Goal: Communication & Community: Answer question/provide support

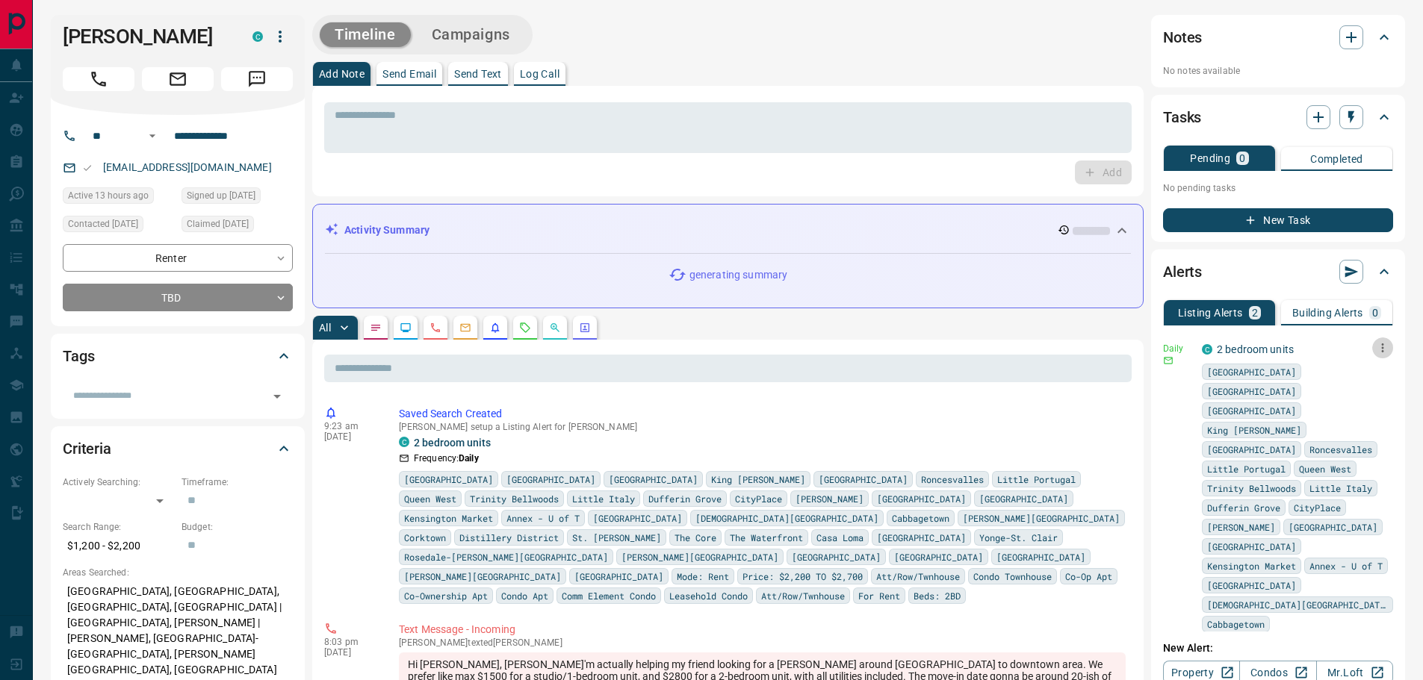
click at [1382, 344] on icon "button" at bounding box center [1383, 348] width 2 height 9
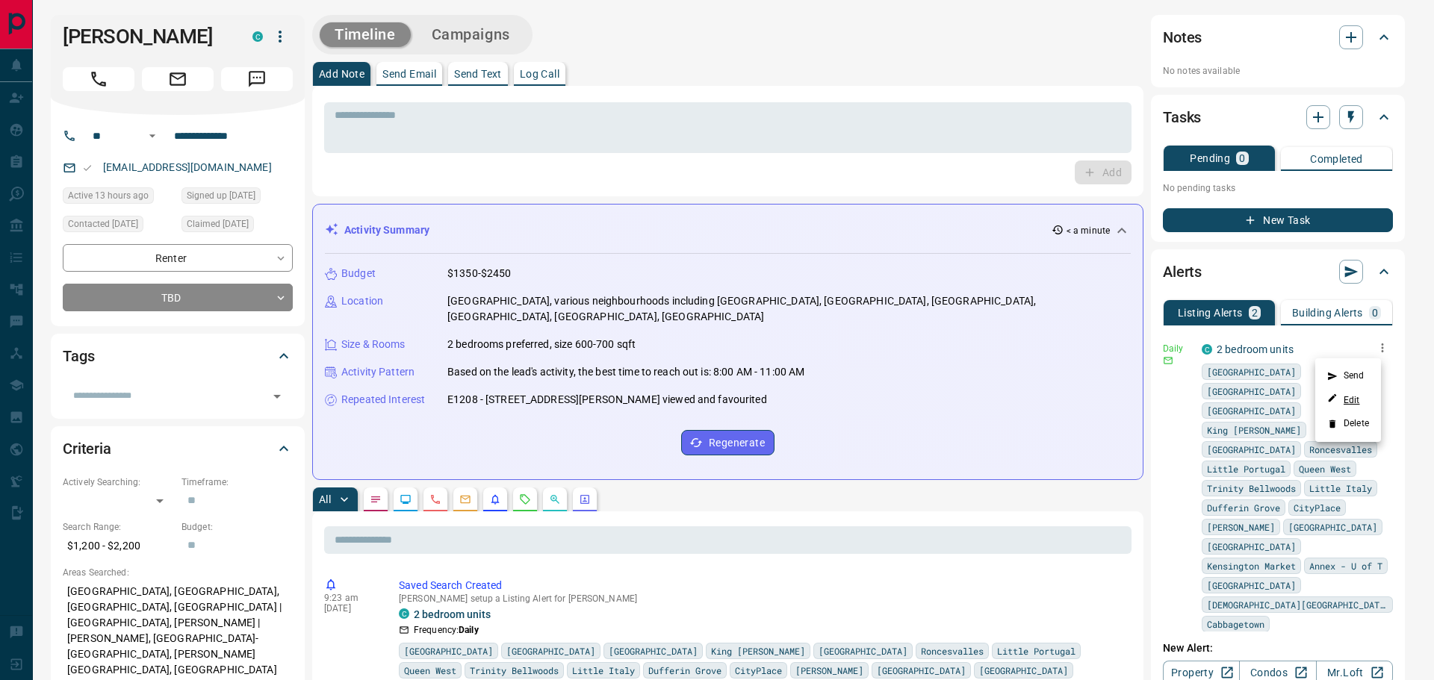
click at [1353, 403] on link "Edit" at bounding box center [1343, 400] width 33 height 14
click at [976, 173] on div at bounding box center [717, 340] width 1434 height 680
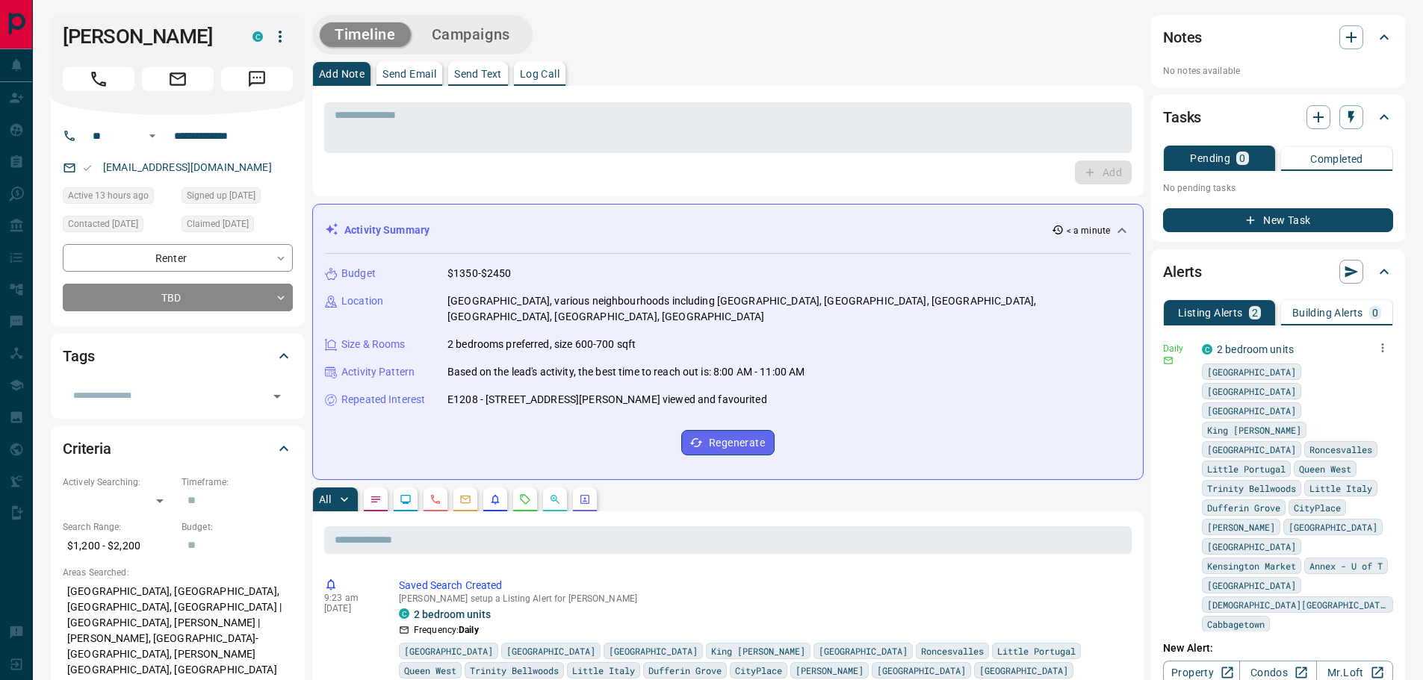
click at [474, 73] on p "Send Text" at bounding box center [478, 74] width 48 height 10
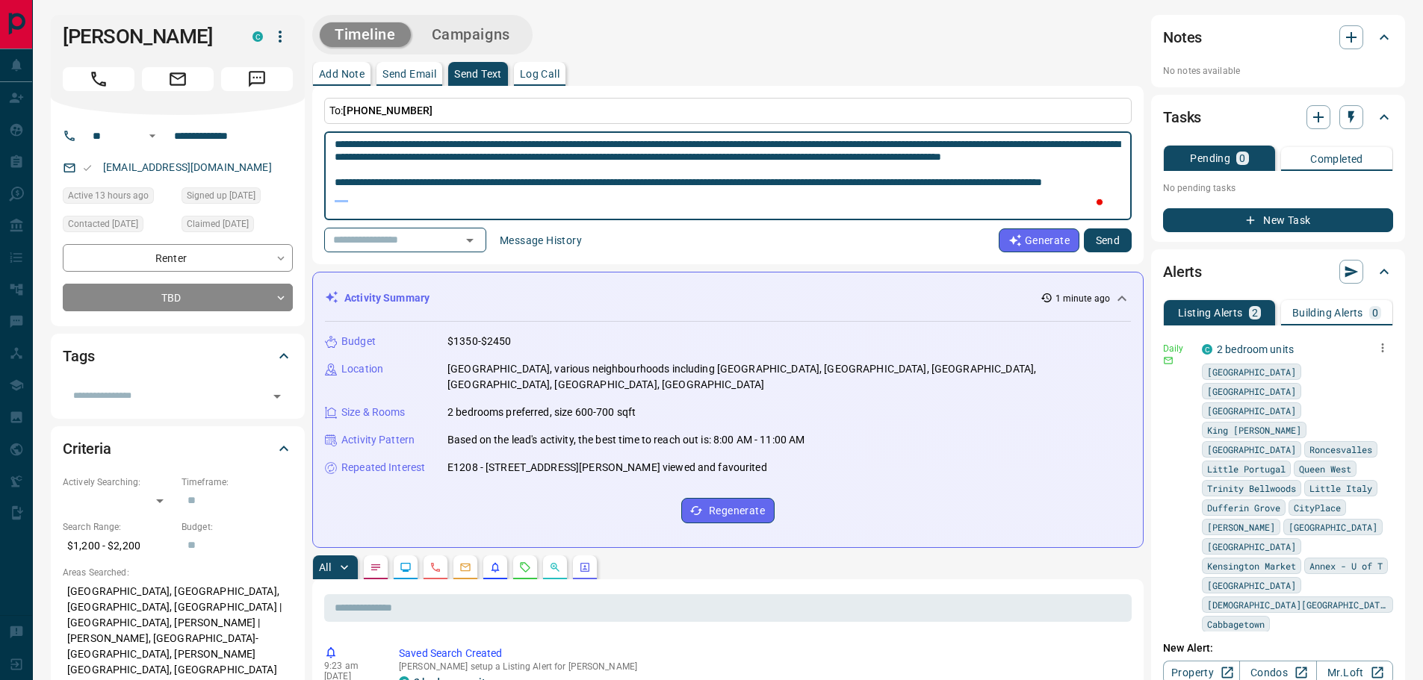
scroll to position [27, 0]
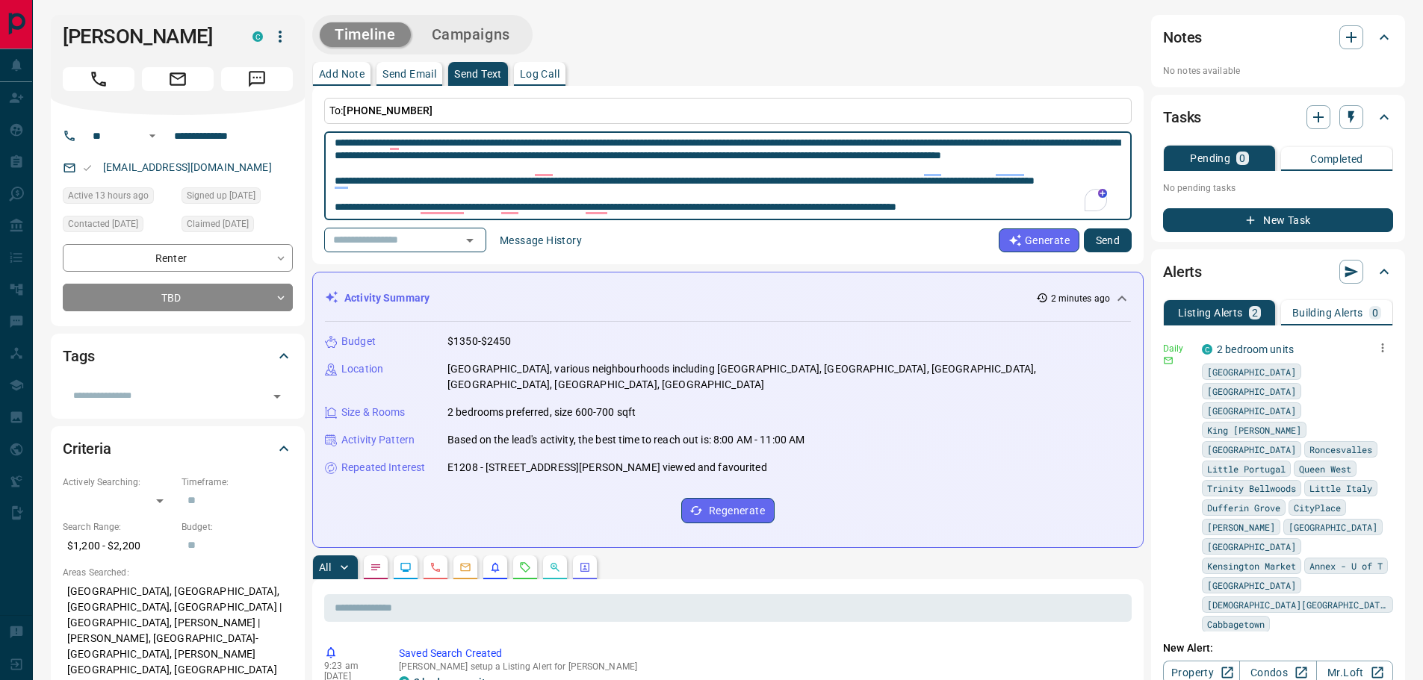
type textarea "**********"
click at [1125, 240] on button "Send" at bounding box center [1108, 241] width 48 height 24
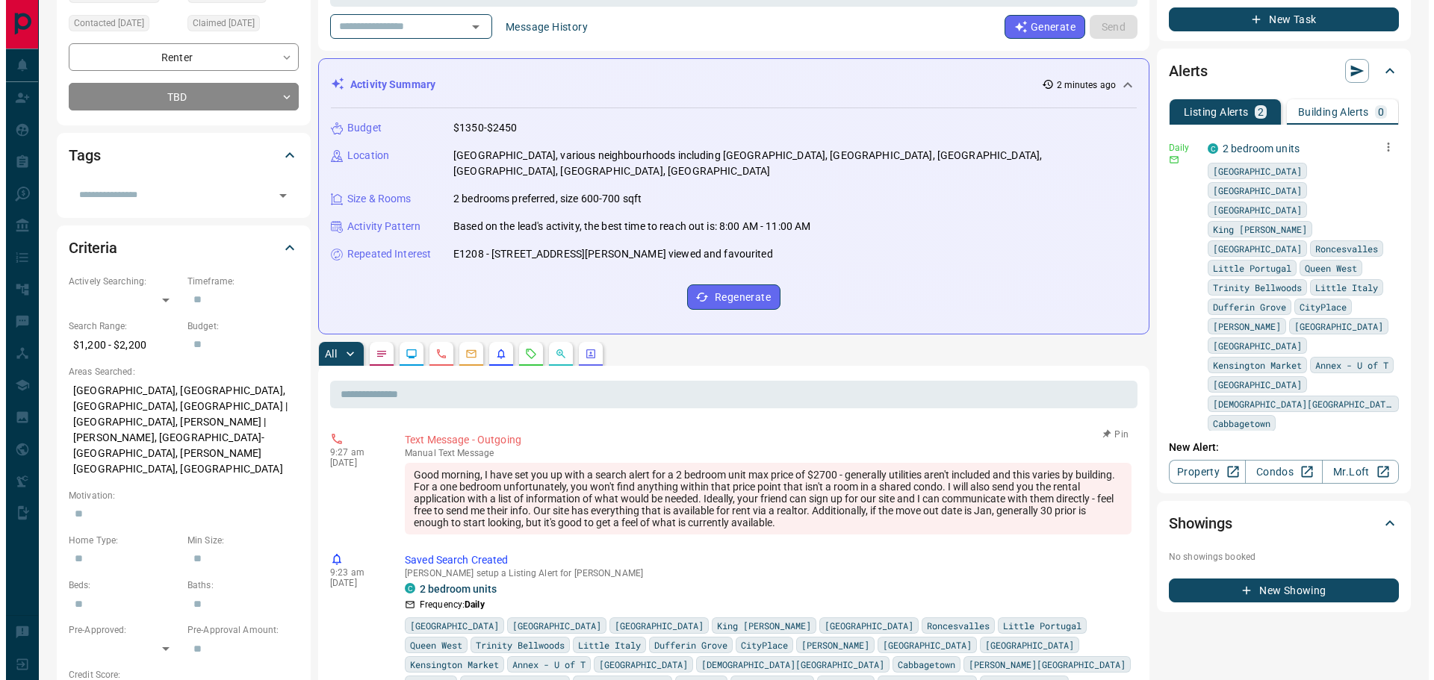
scroll to position [0, 0]
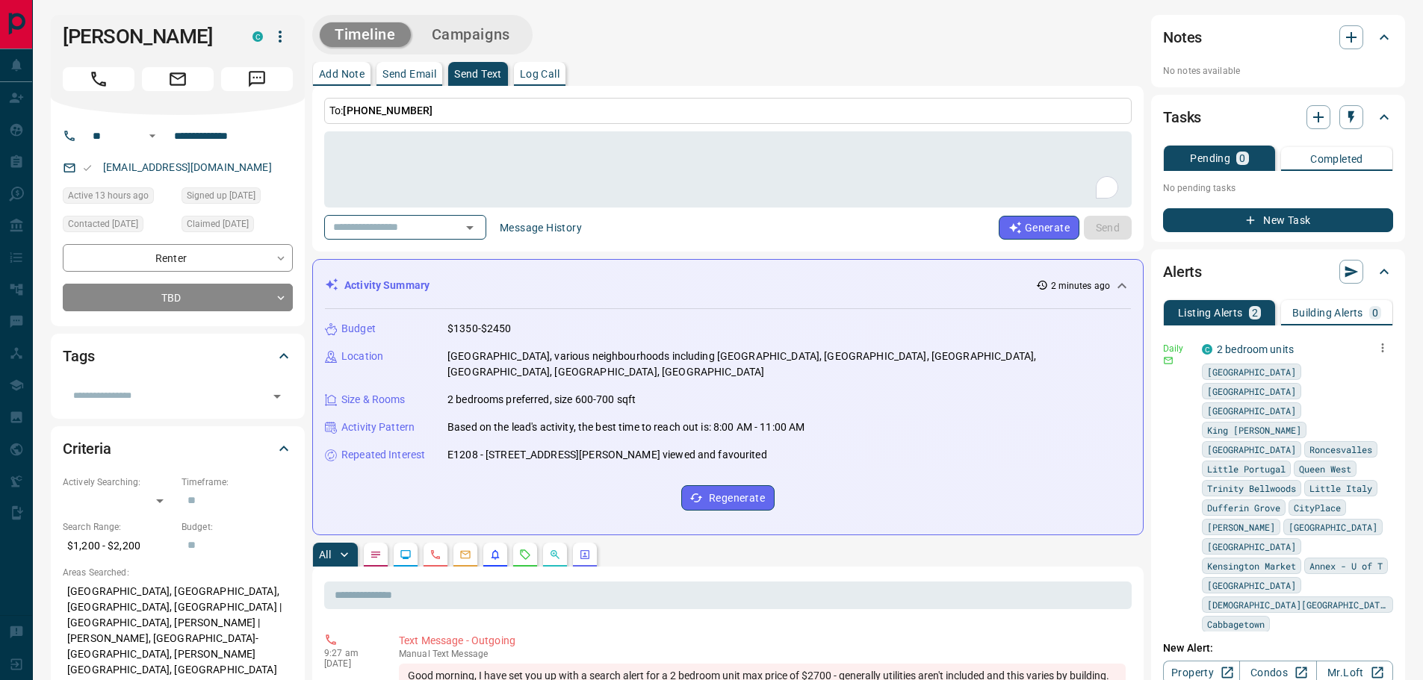
click at [420, 73] on p "Send Email" at bounding box center [409, 74] width 54 height 10
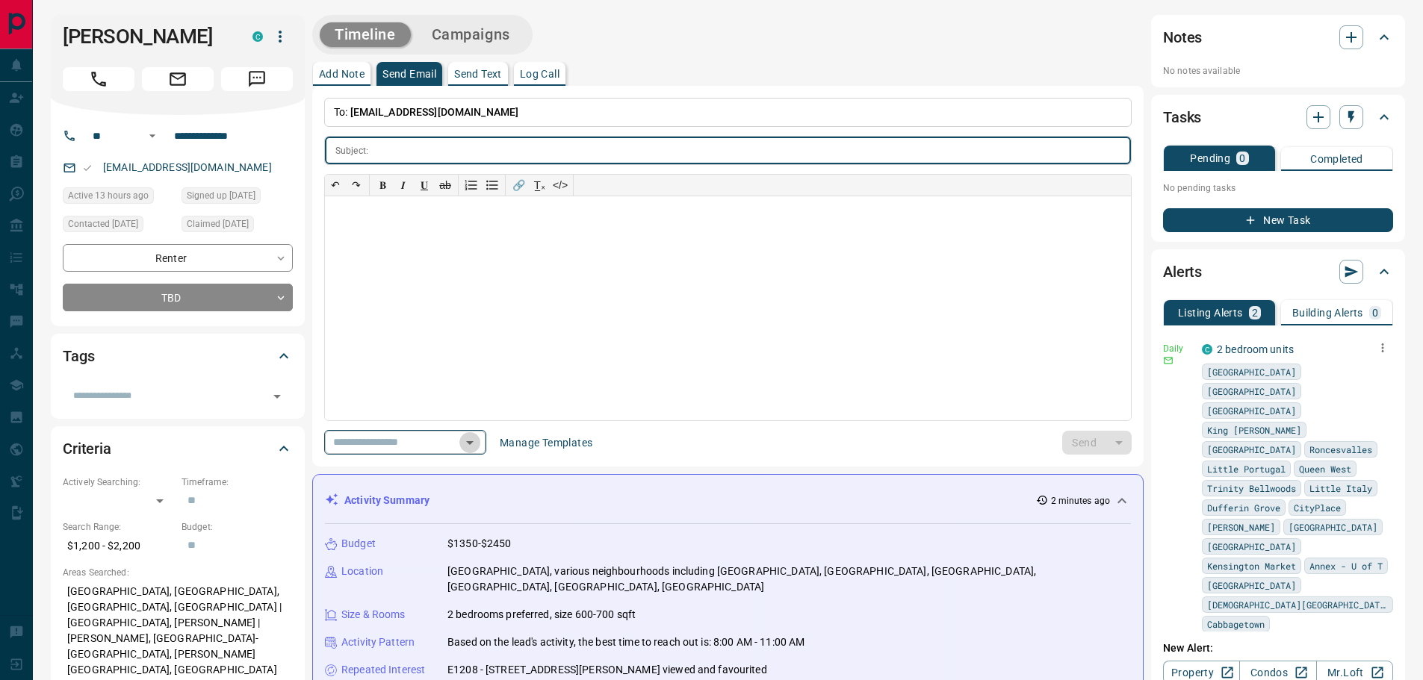
click at [479, 443] on icon "Open" at bounding box center [470, 443] width 18 height 18
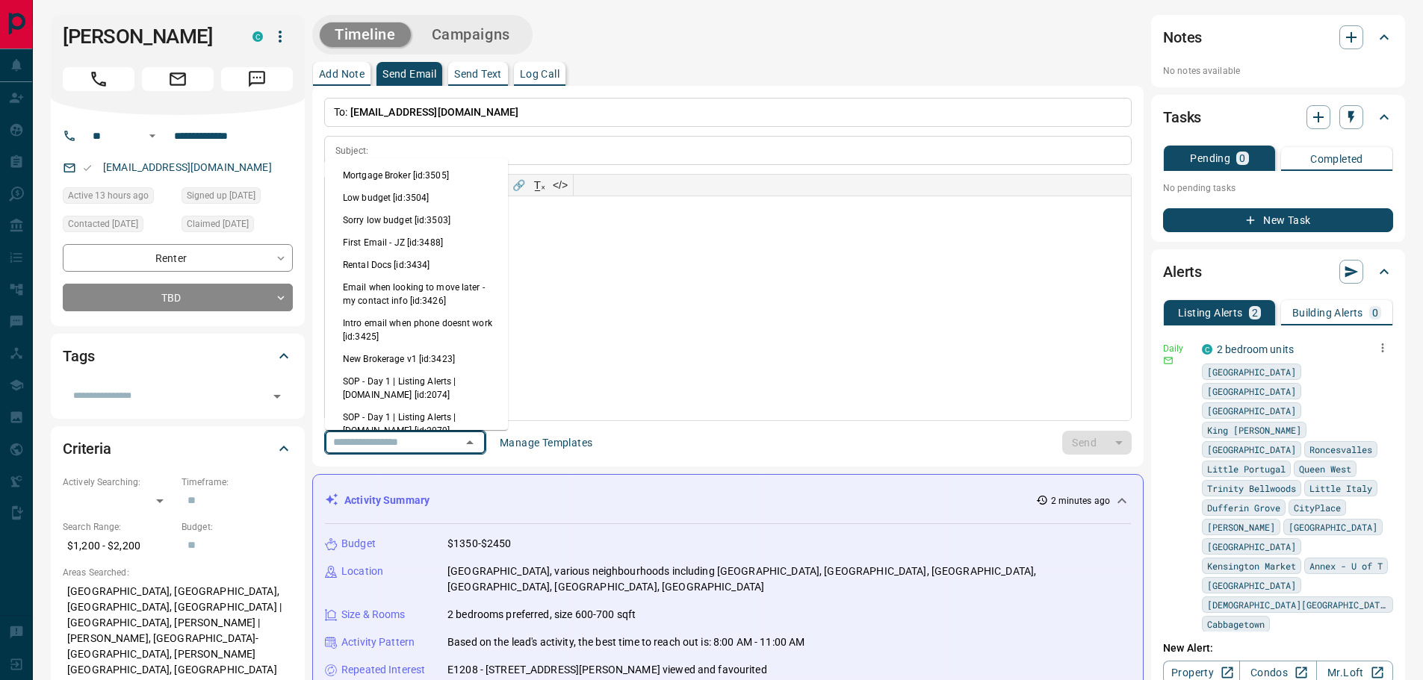
click at [429, 257] on li "Rental Docs [id:3434]" at bounding box center [416, 265] width 183 height 22
type input "**********"
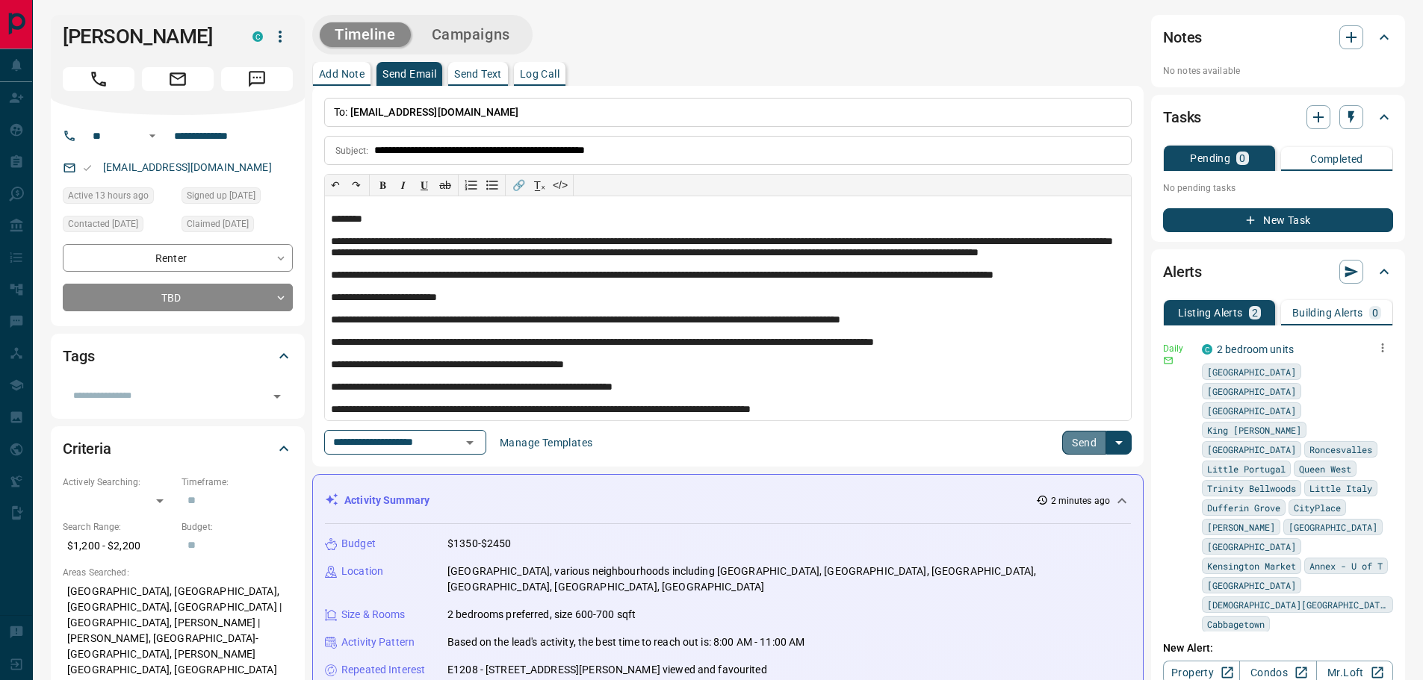
click at [1084, 440] on button "Send" at bounding box center [1084, 443] width 44 height 24
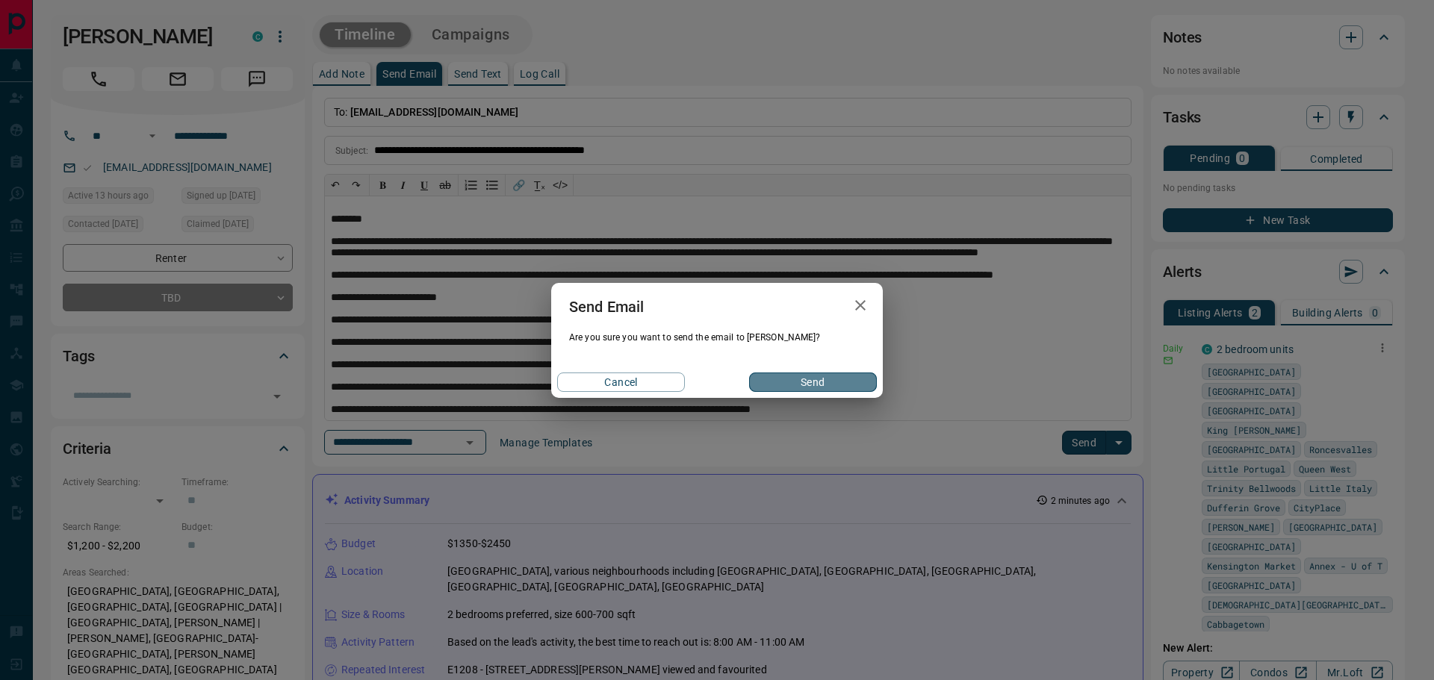
click at [834, 385] on button "Send" at bounding box center [813, 382] width 128 height 19
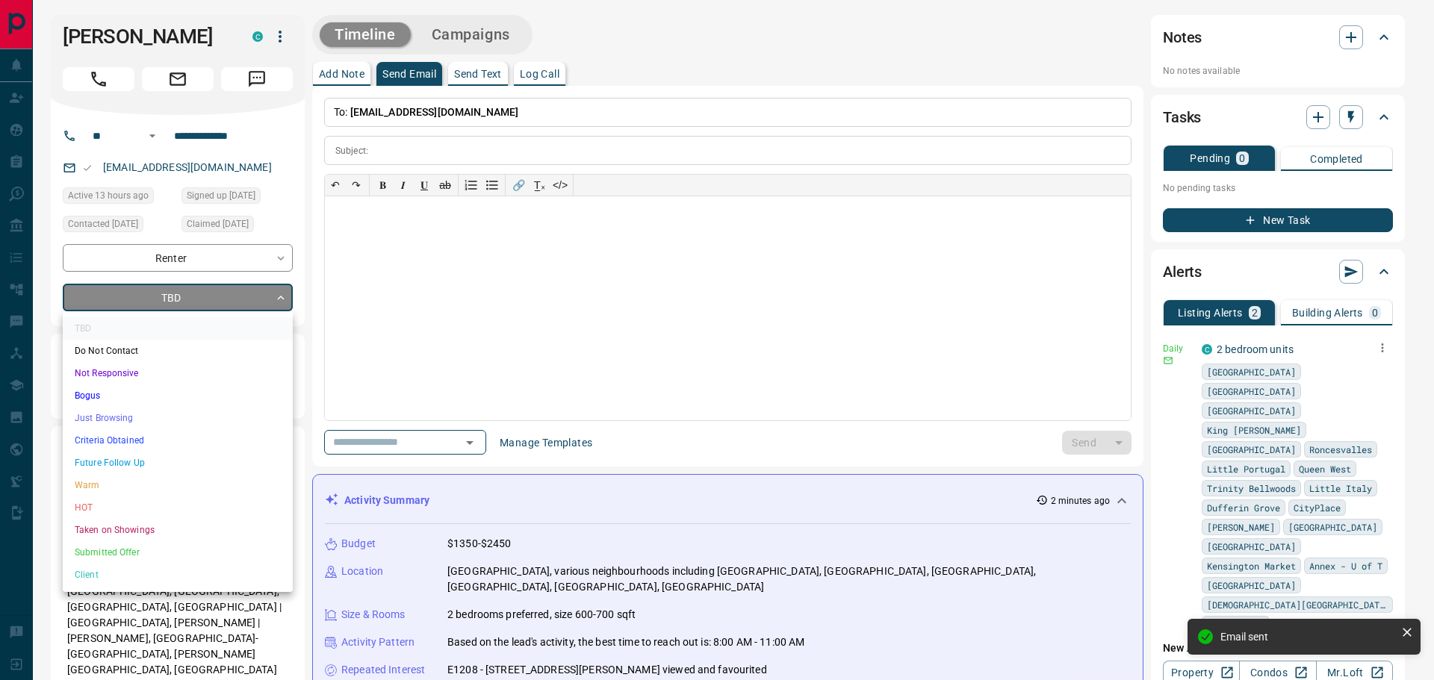
click at [177, 438] on li "Criteria Obtained" at bounding box center [178, 440] width 230 height 22
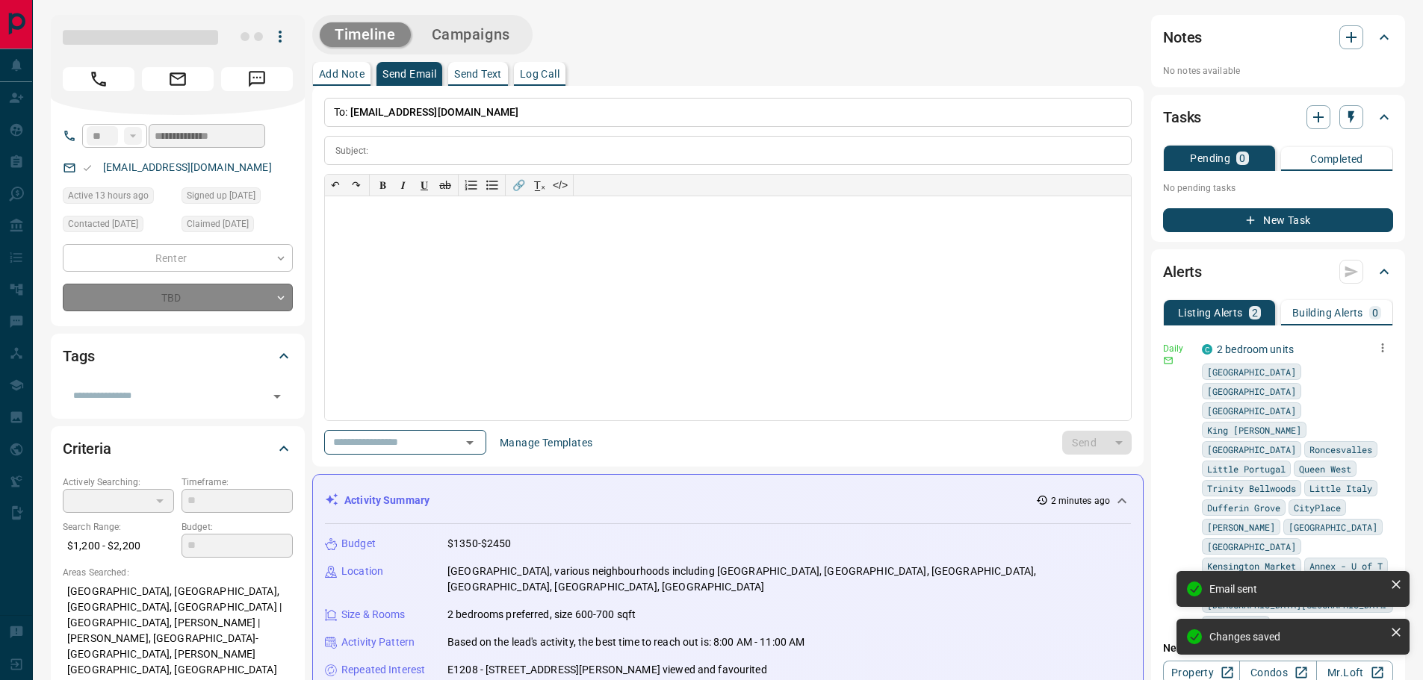
type input "*"
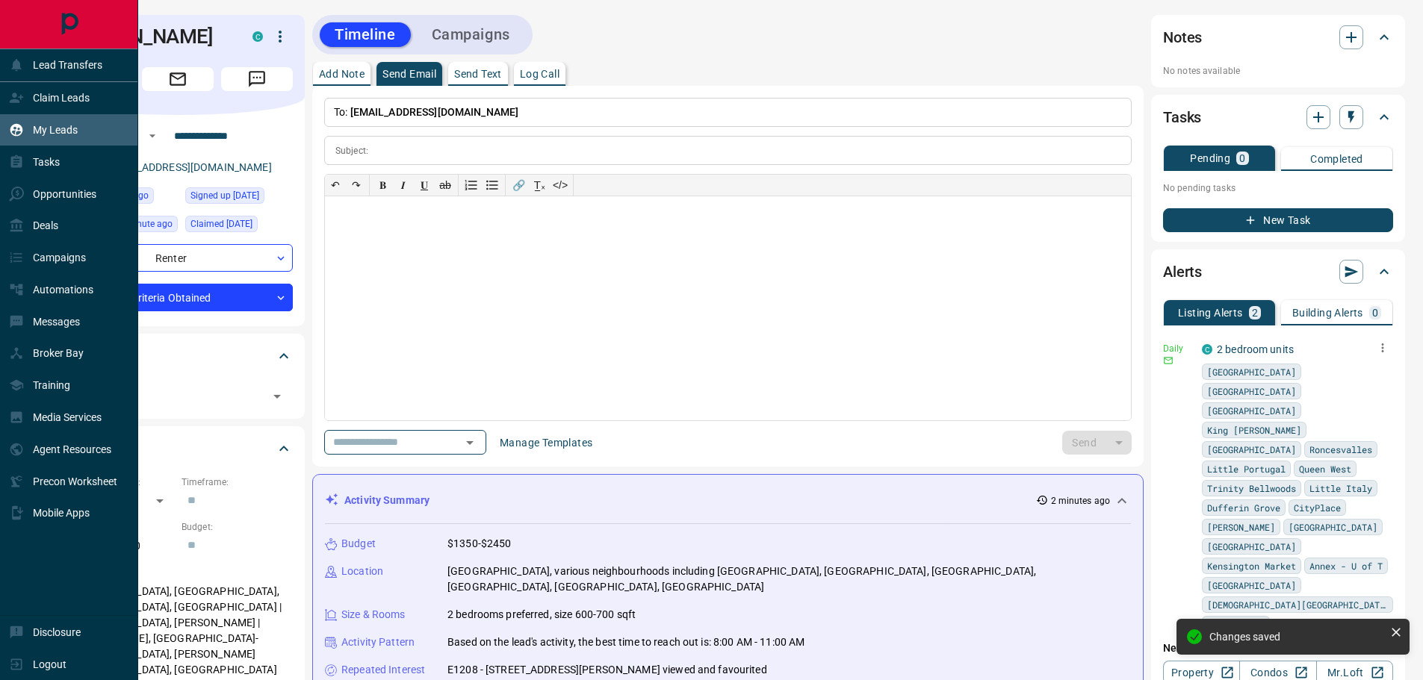
click at [46, 124] on p "My Leads" at bounding box center [55, 130] width 45 height 12
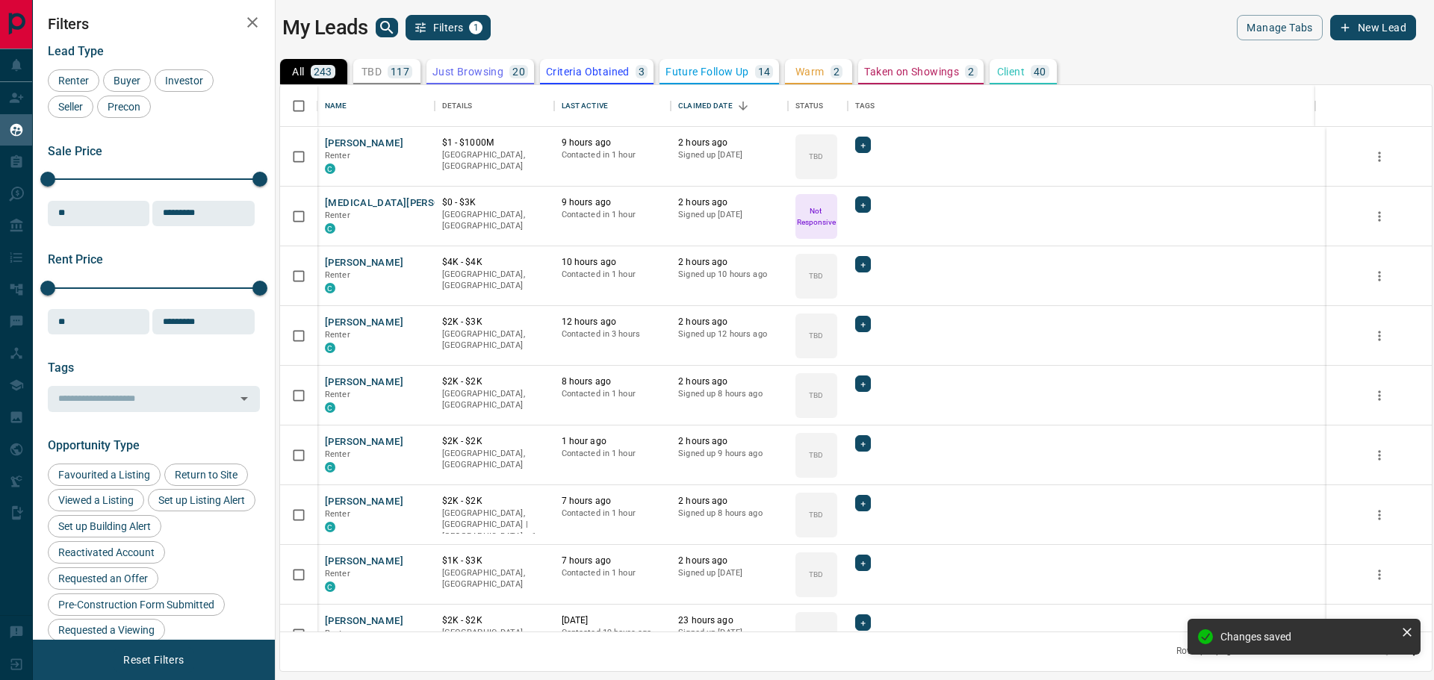
scroll to position [536, 1140]
click at [350, 318] on button "[PERSON_NAME]" at bounding box center [364, 323] width 78 height 14
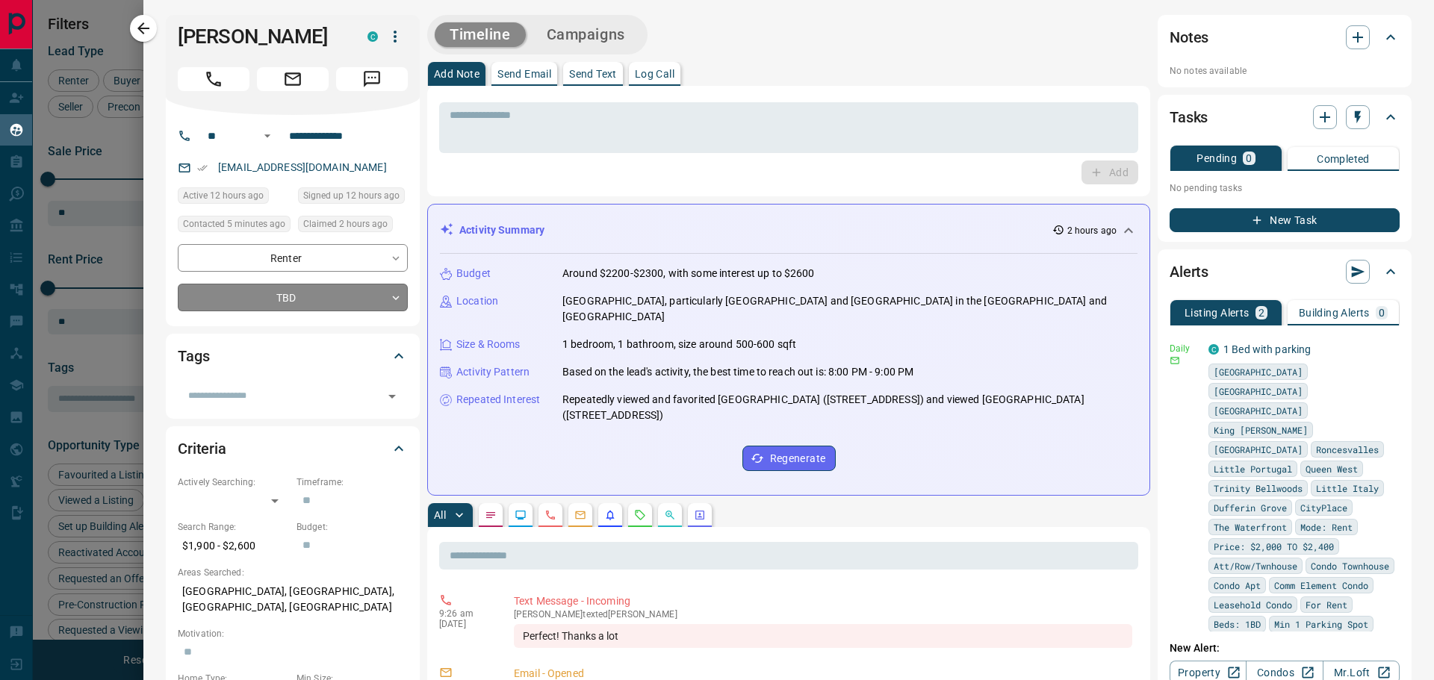
click at [313, 301] on body "Lead Transfers Claim Leads My Leads Tasks Opportunities Deals Campaigns Automat…" at bounding box center [717, 331] width 1434 height 662
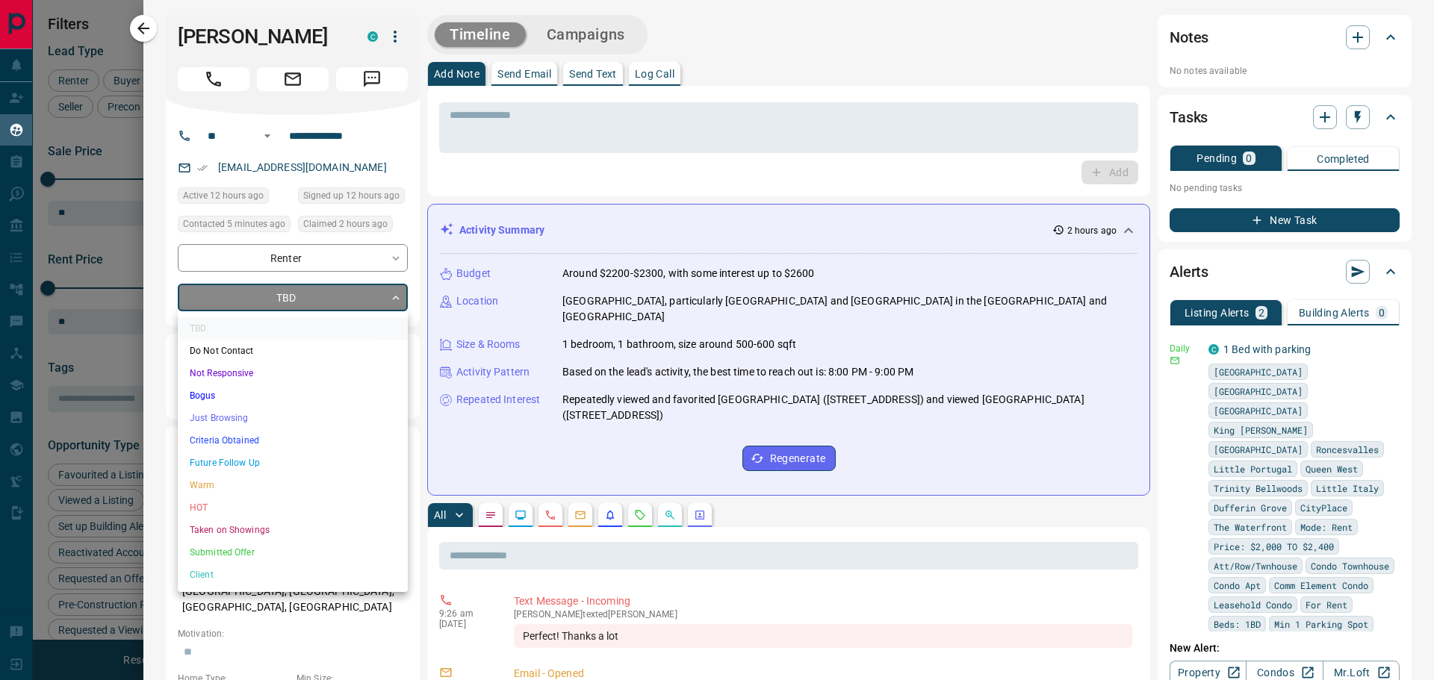
click at [298, 431] on li "Criteria Obtained" at bounding box center [293, 440] width 230 height 22
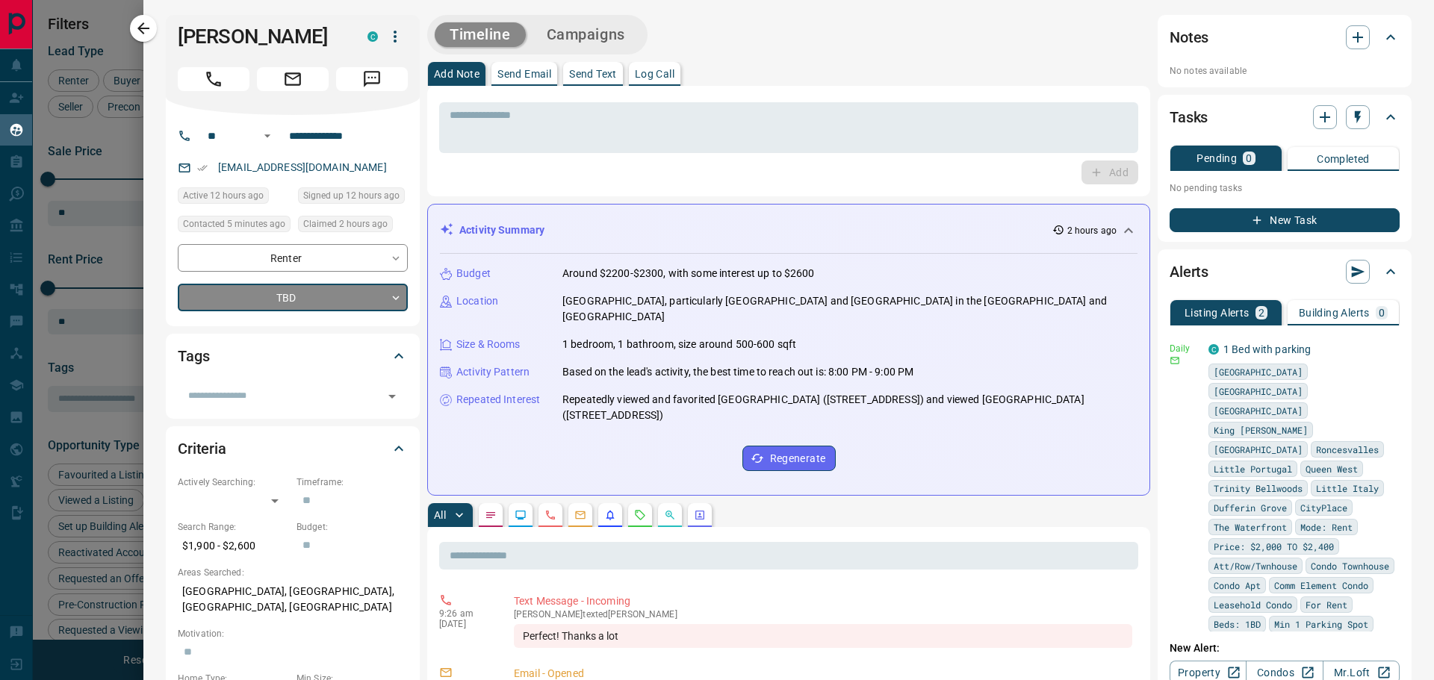
type input "*"
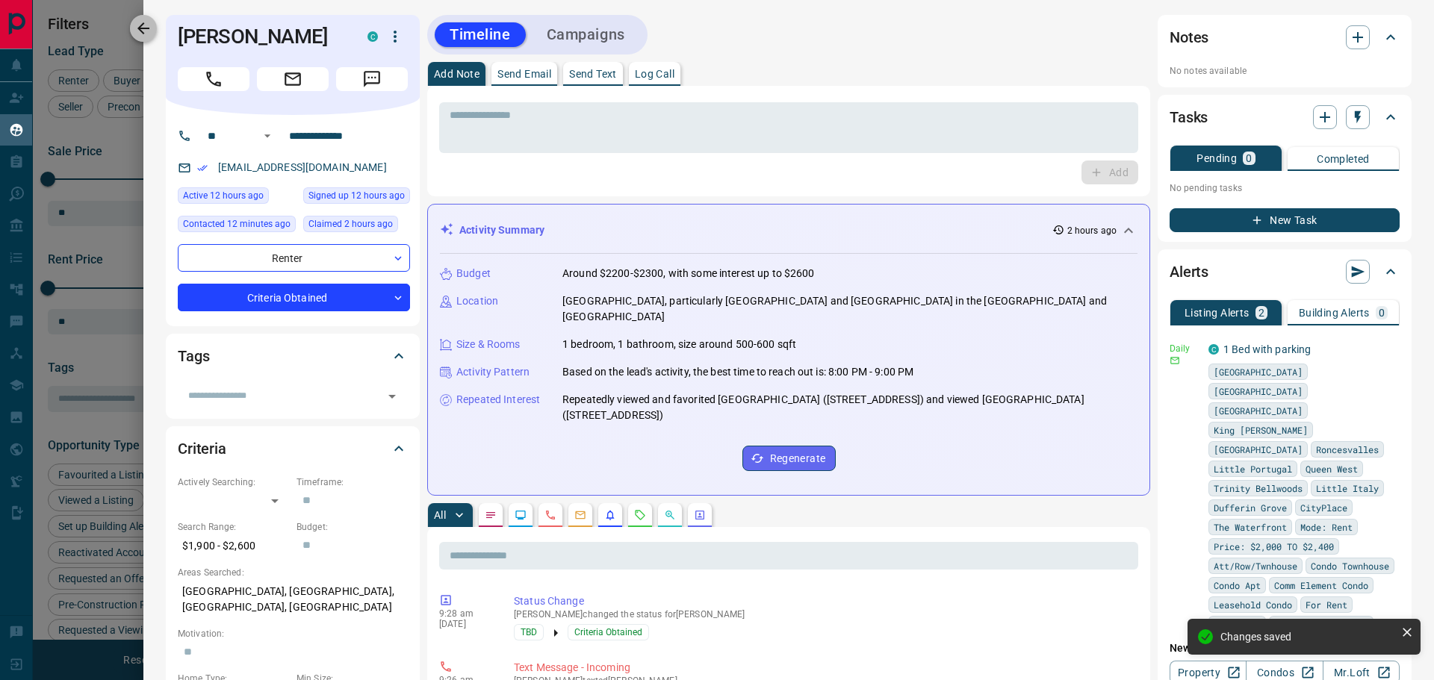
click at [140, 27] on icon "button" at bounding box center [143, 28] width 12 height 12
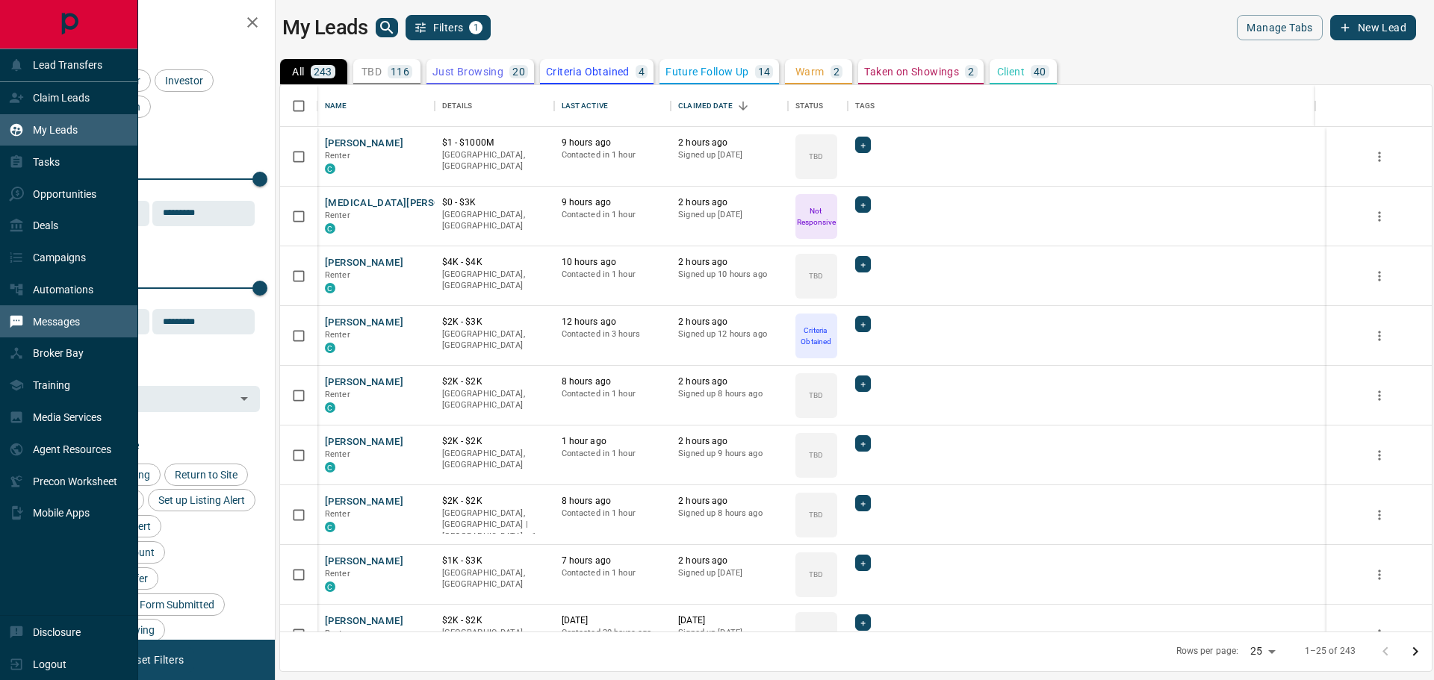
click at [81, 322] on div "Messages" at bounding box center [69, 321] width 138 height 32
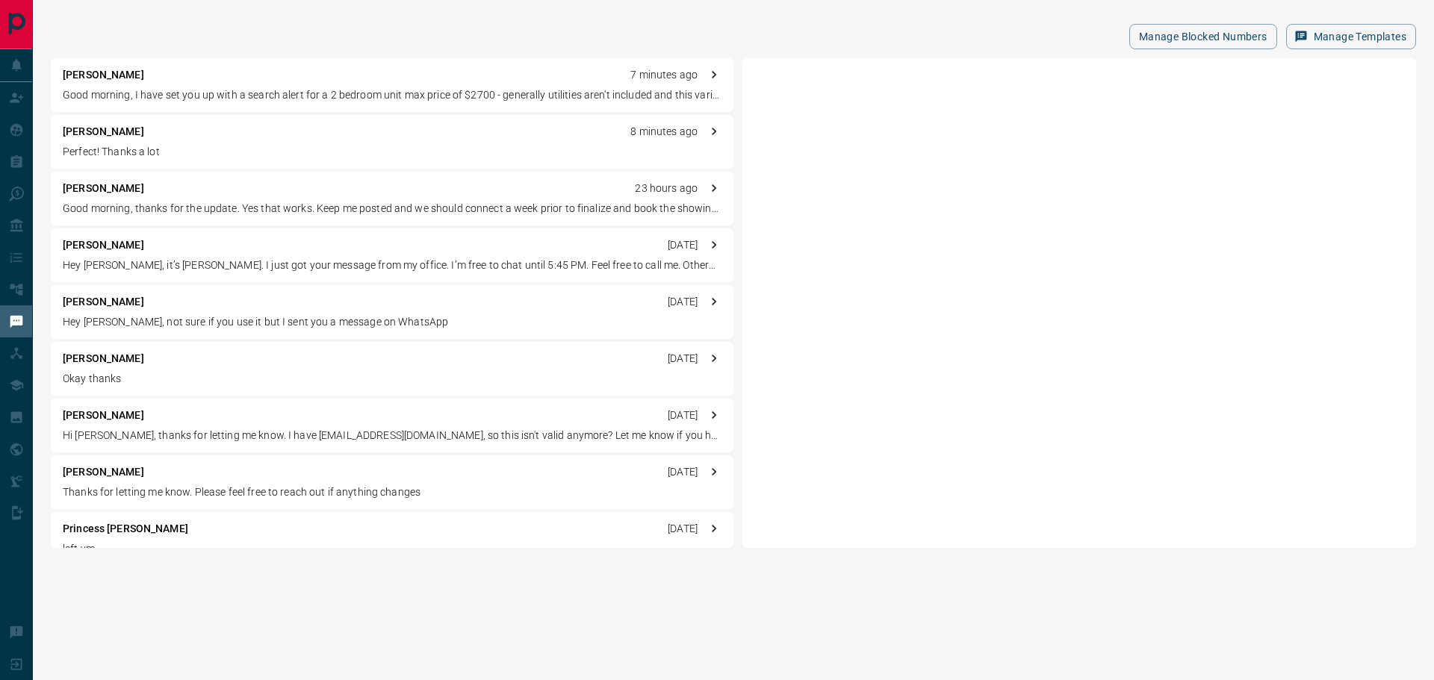
click at [232, 139] on div "[PERSON_NAME] 8 minutes ago" at bounding box center [392, 132] width 659 height 16
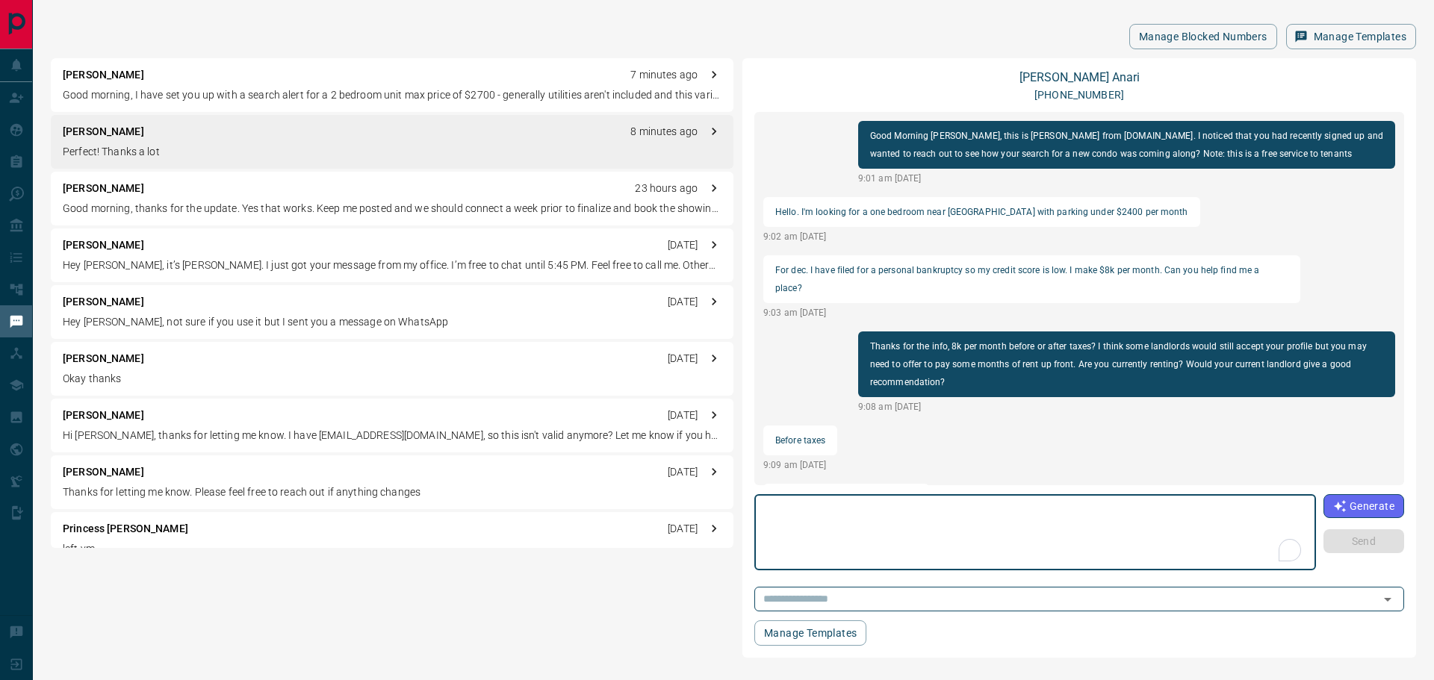
scroll to position [650, 0]
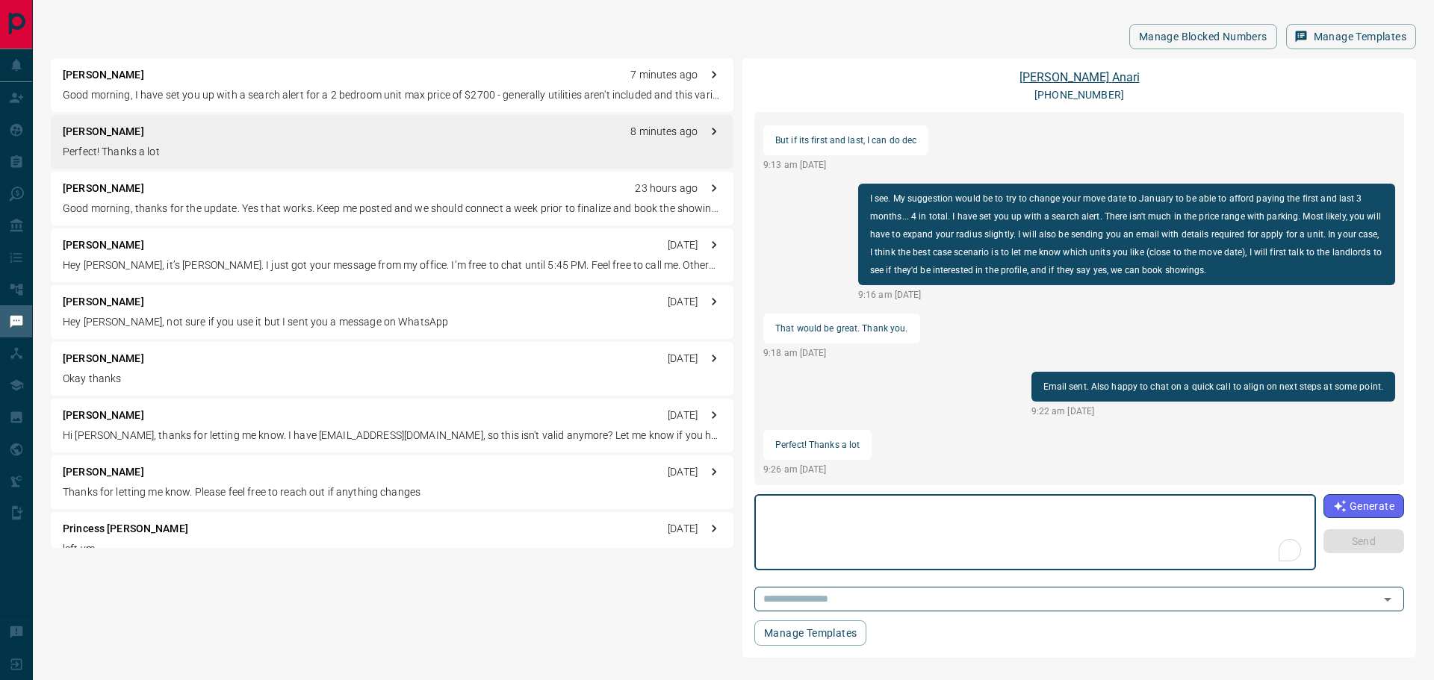
click at [1081, 73] on link "[PERSON_NAME]" at bounding box center [1079, 77] width 120 height 14
